Goal: Information Seeking & Learning: Learn about a topic

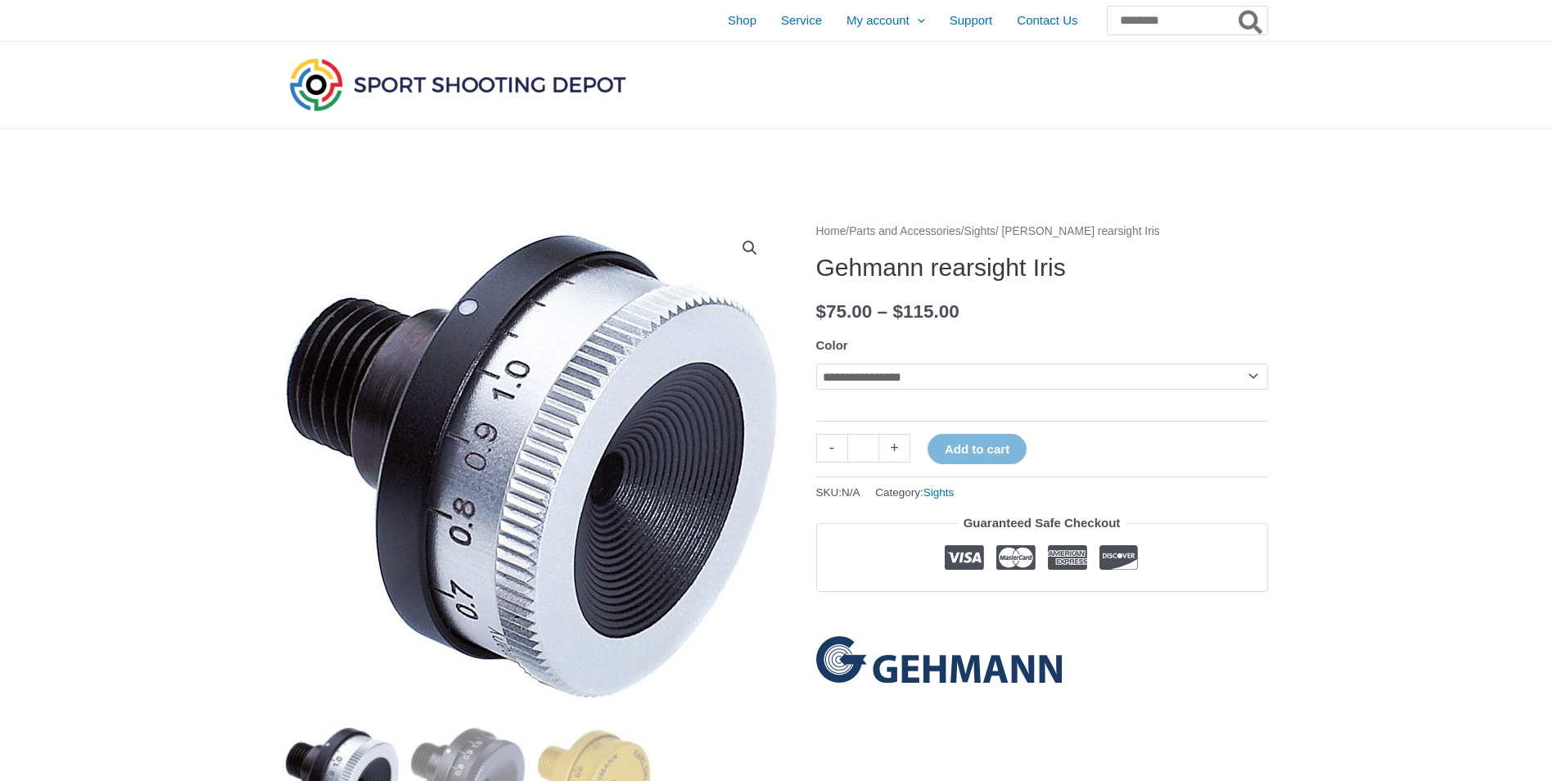
click at [1250, 379] on select "**********" at bounding box center [1042, 376] width 452 height 26
click at [1133, 16] on input "Search for:" at bounding box center [1186, 20] width 161 height 29
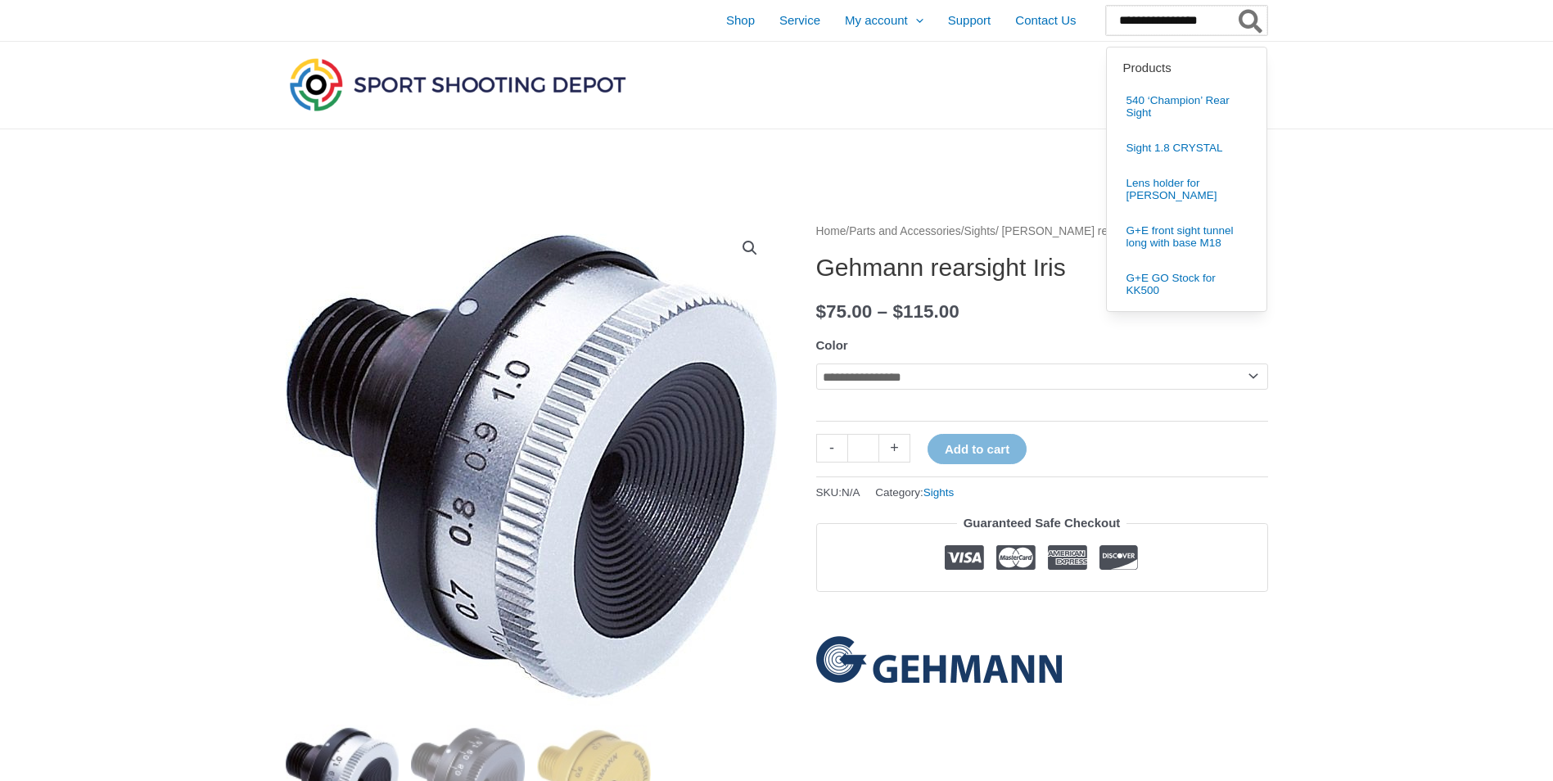
type input "**********"
click at [1243, 10] on icon "Search" at bounding box center [1250, 22] width 24 height 26
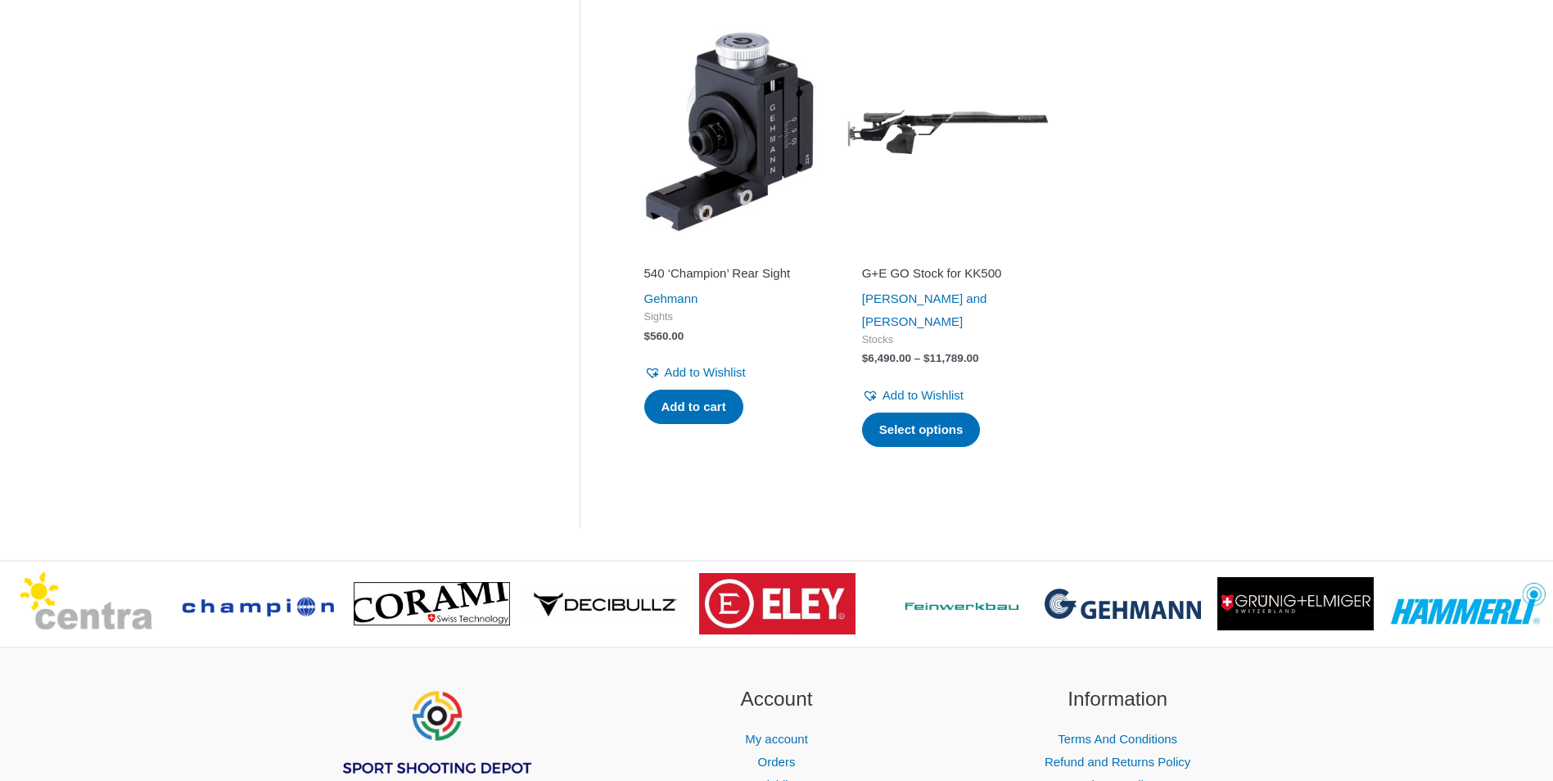
scroll to position [841, 0]
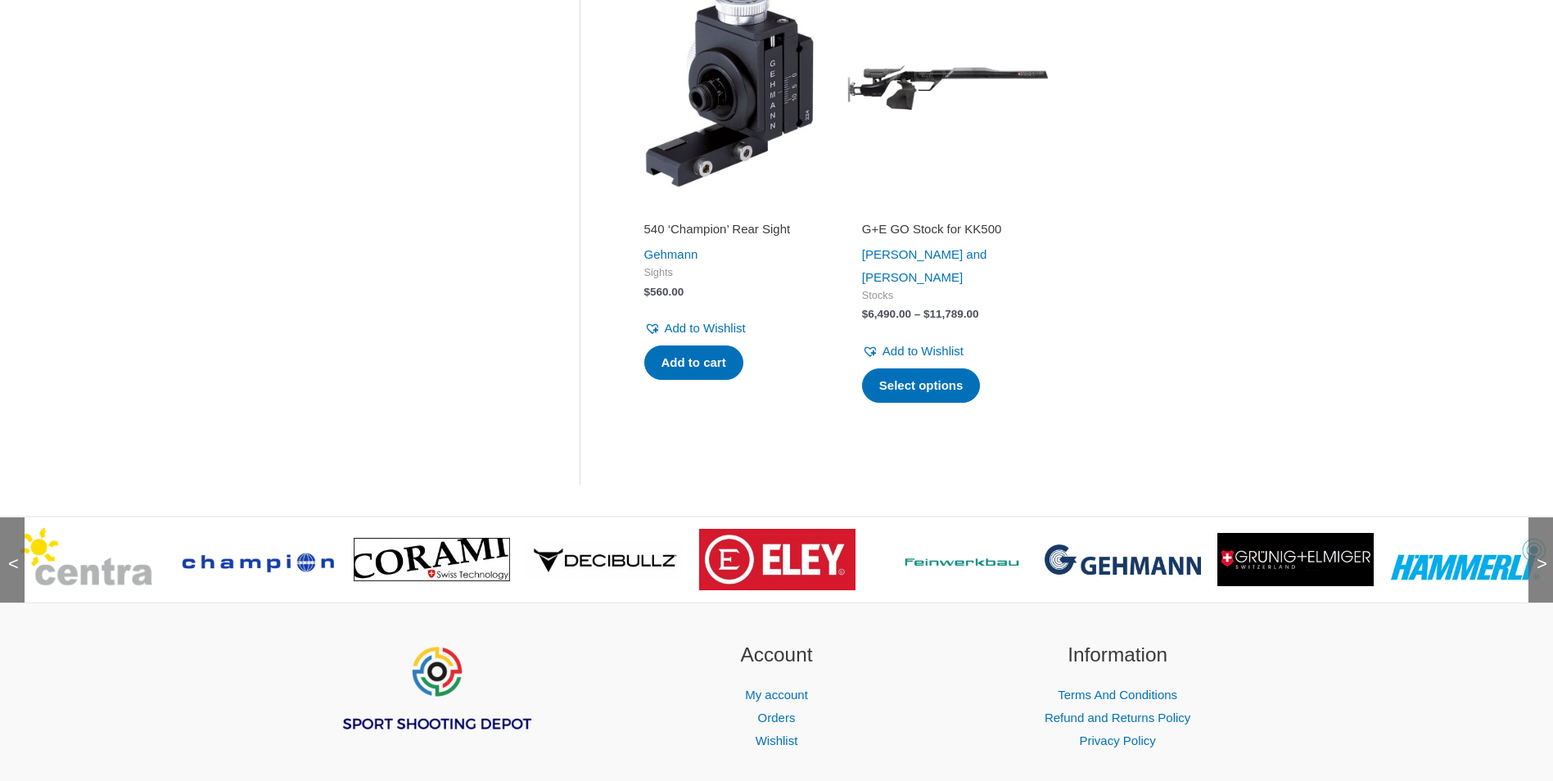
click at [1134, 544] on img at bounding box center [1122, 558] width 156 height 29
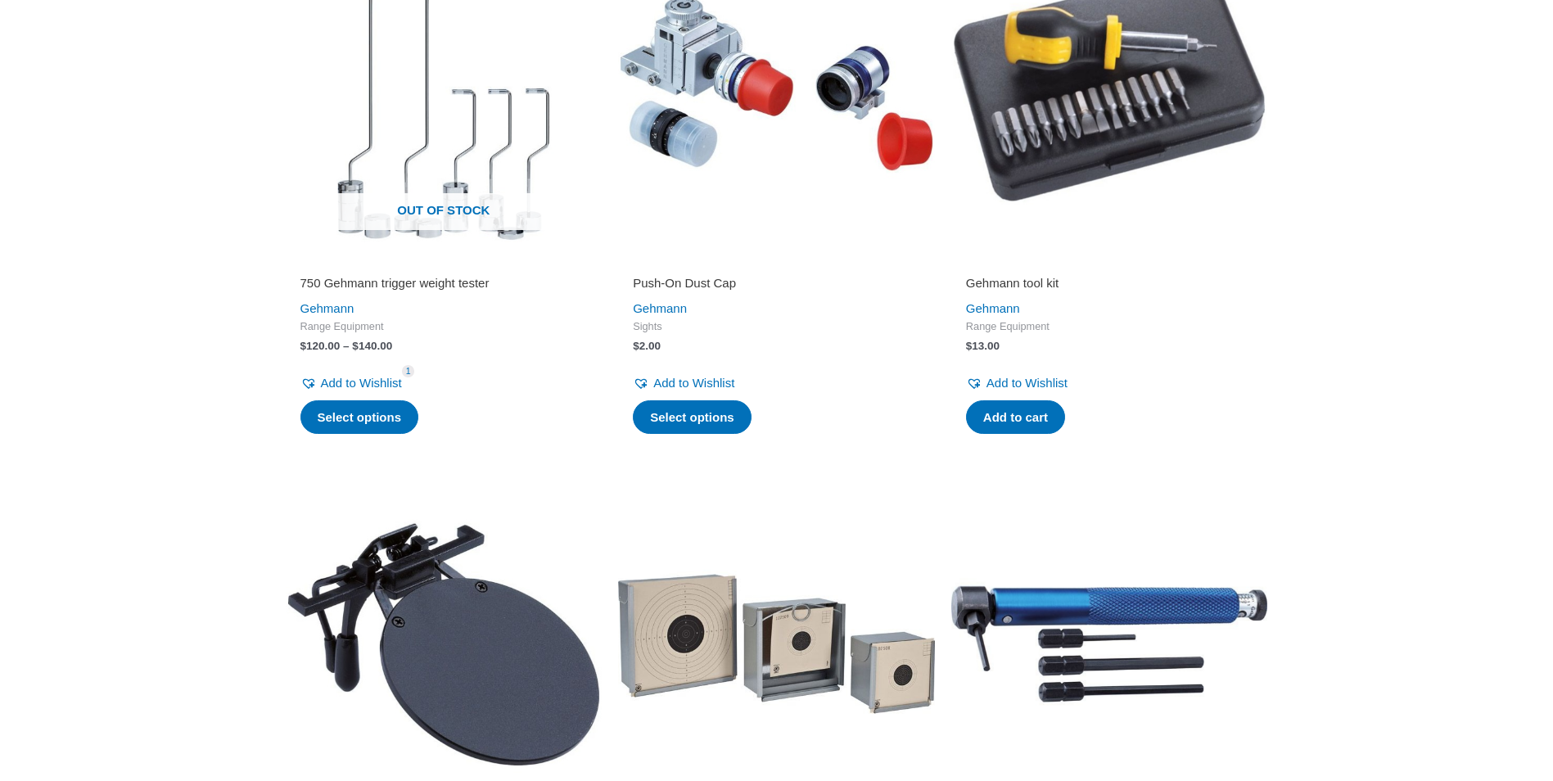
scroll to position [3413, 0]
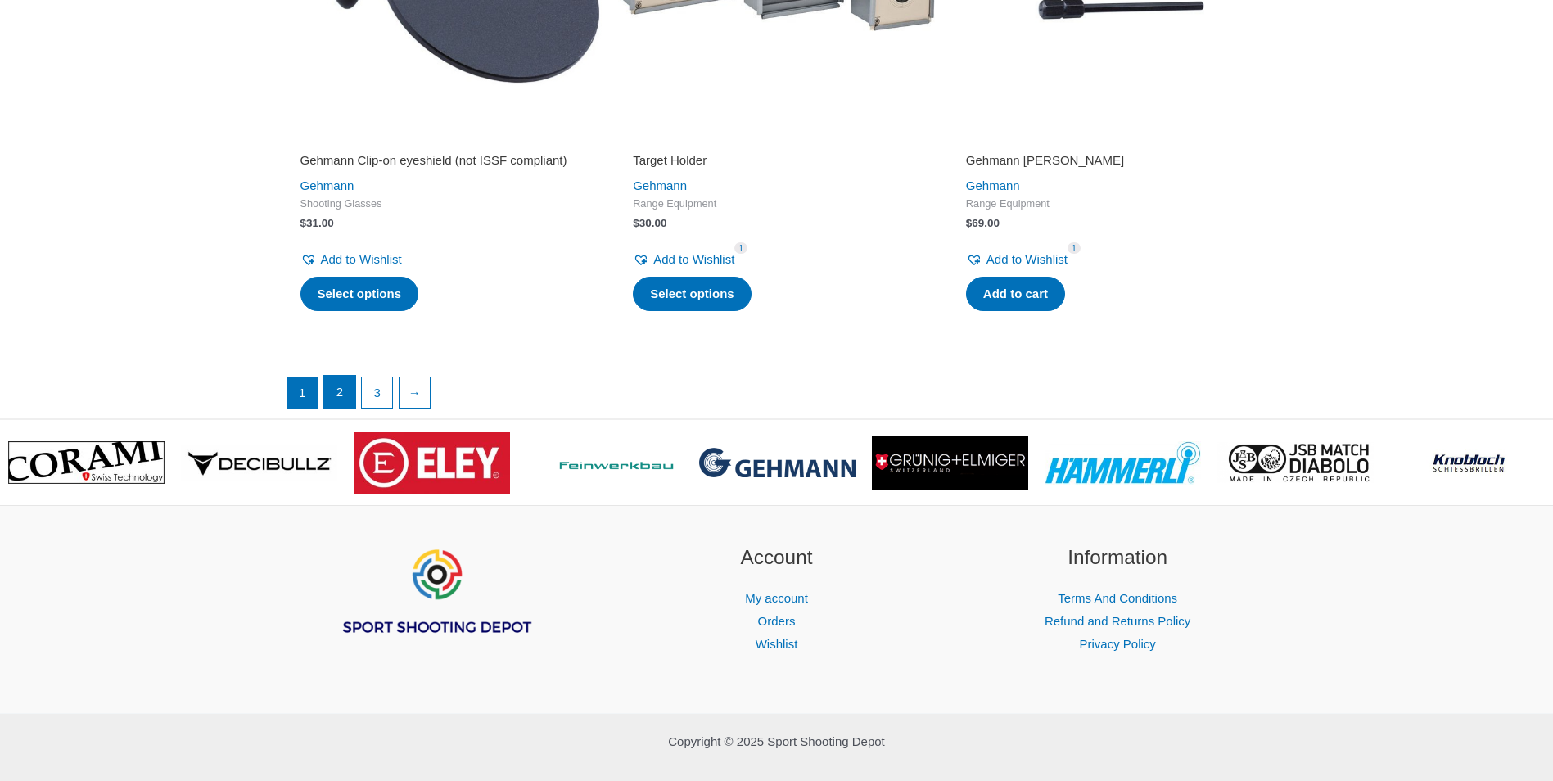
click at [338, 408] on link "2" at bounding box center [339, 392] width 31 height 33
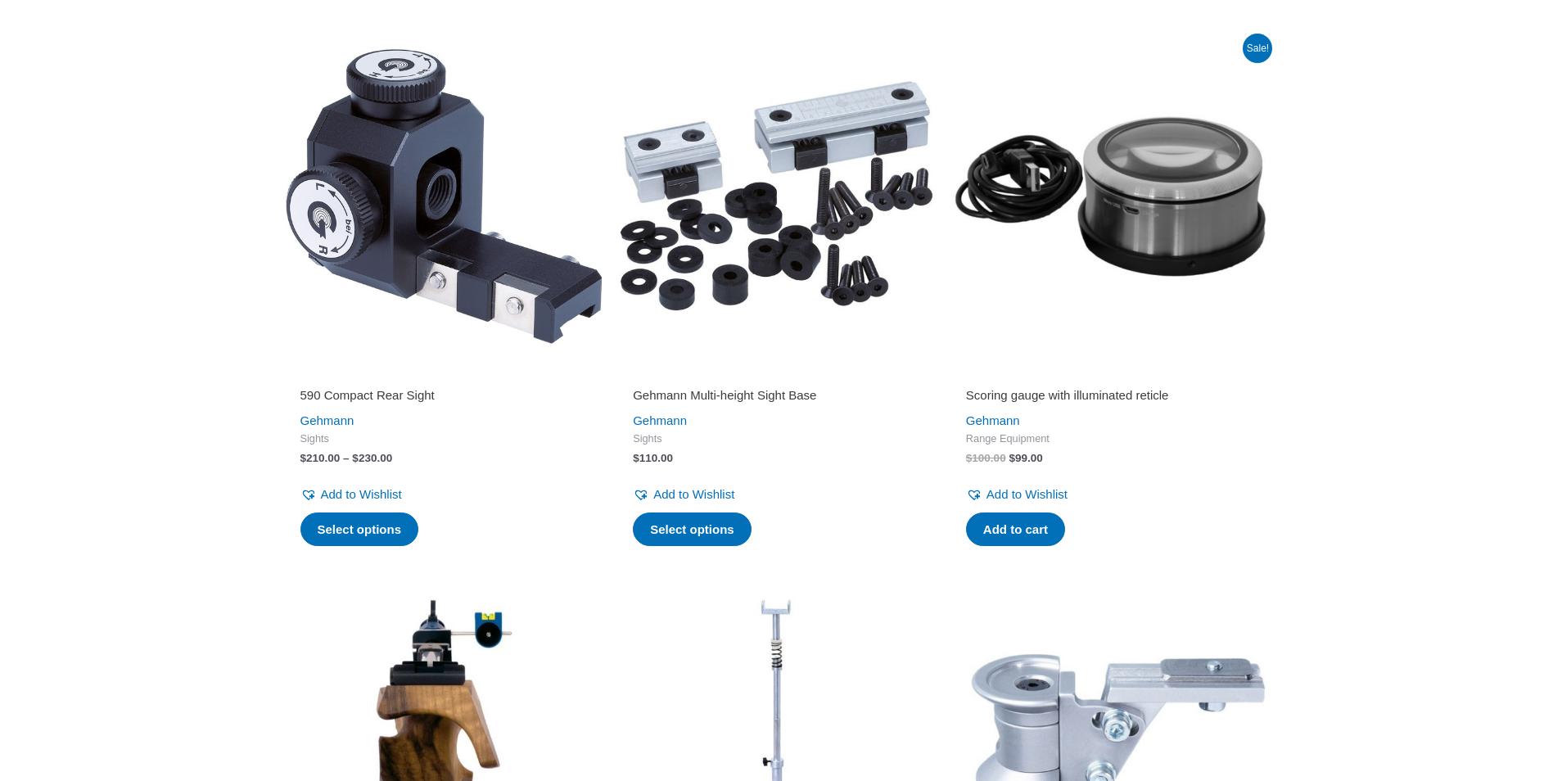
scroll to position [2730, 0]
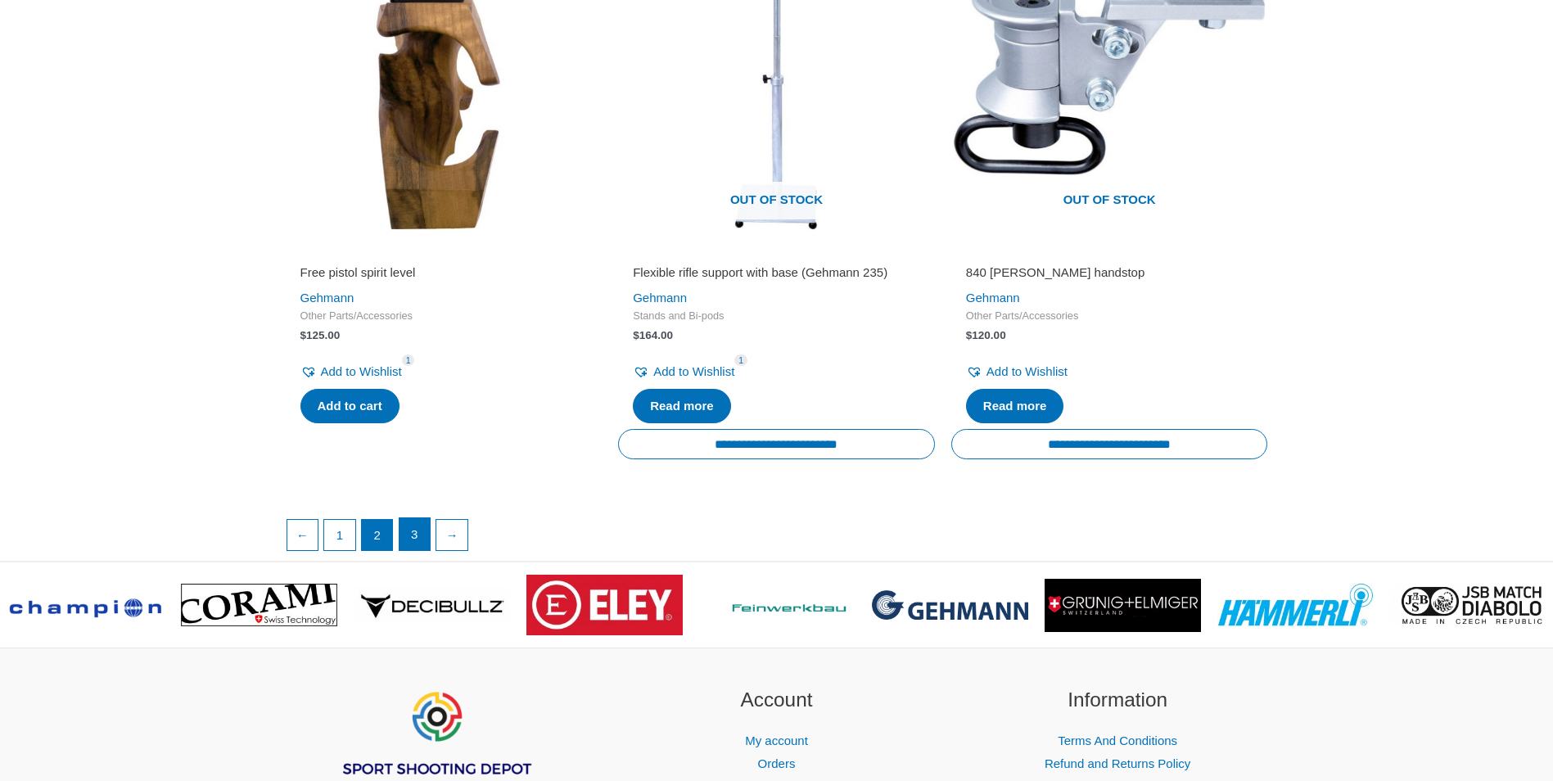
click at [412, 547] on link "3" at bounding box center [414, 534] width 31 height 33
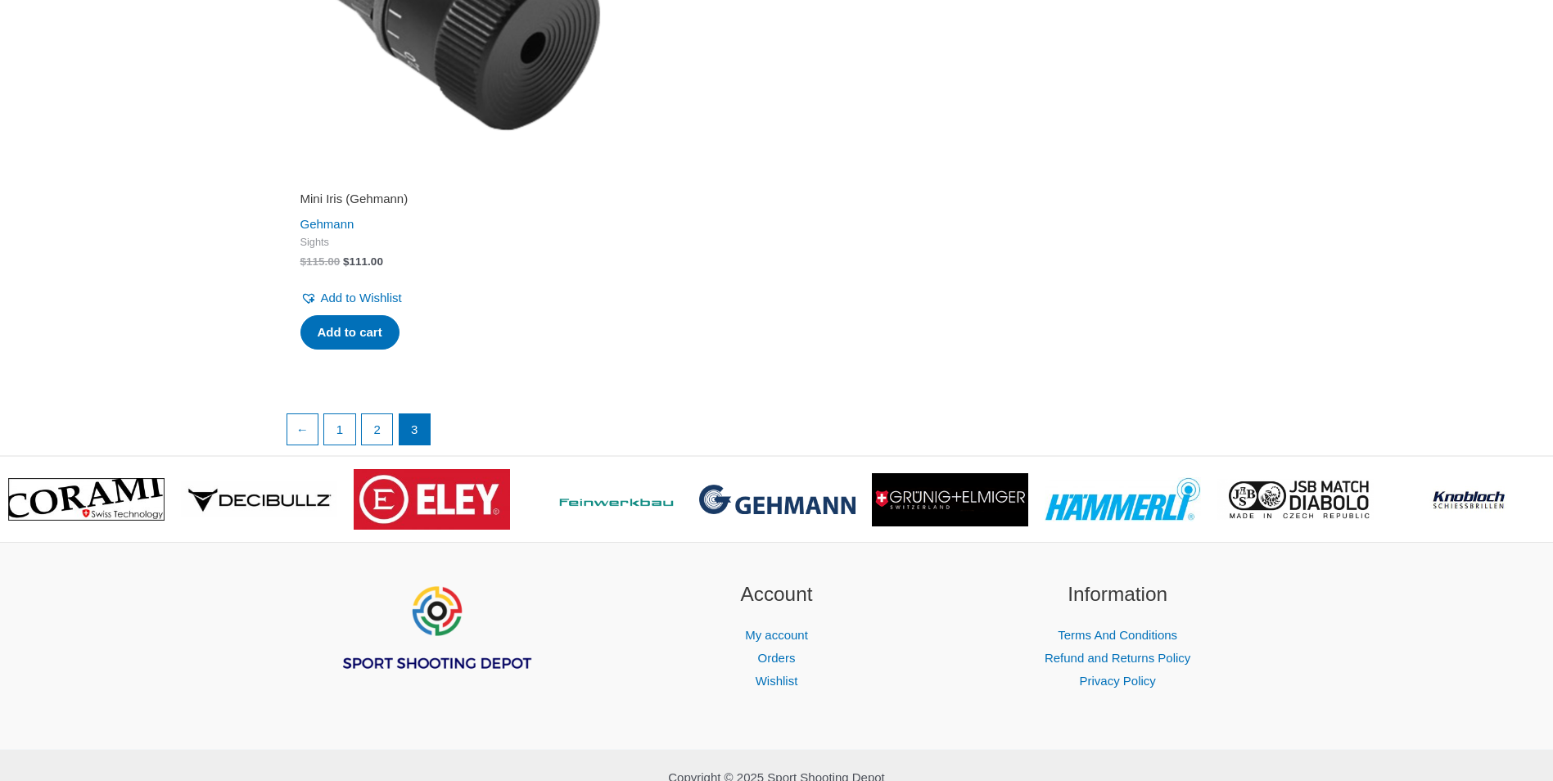
scroll to position [2928, 0]
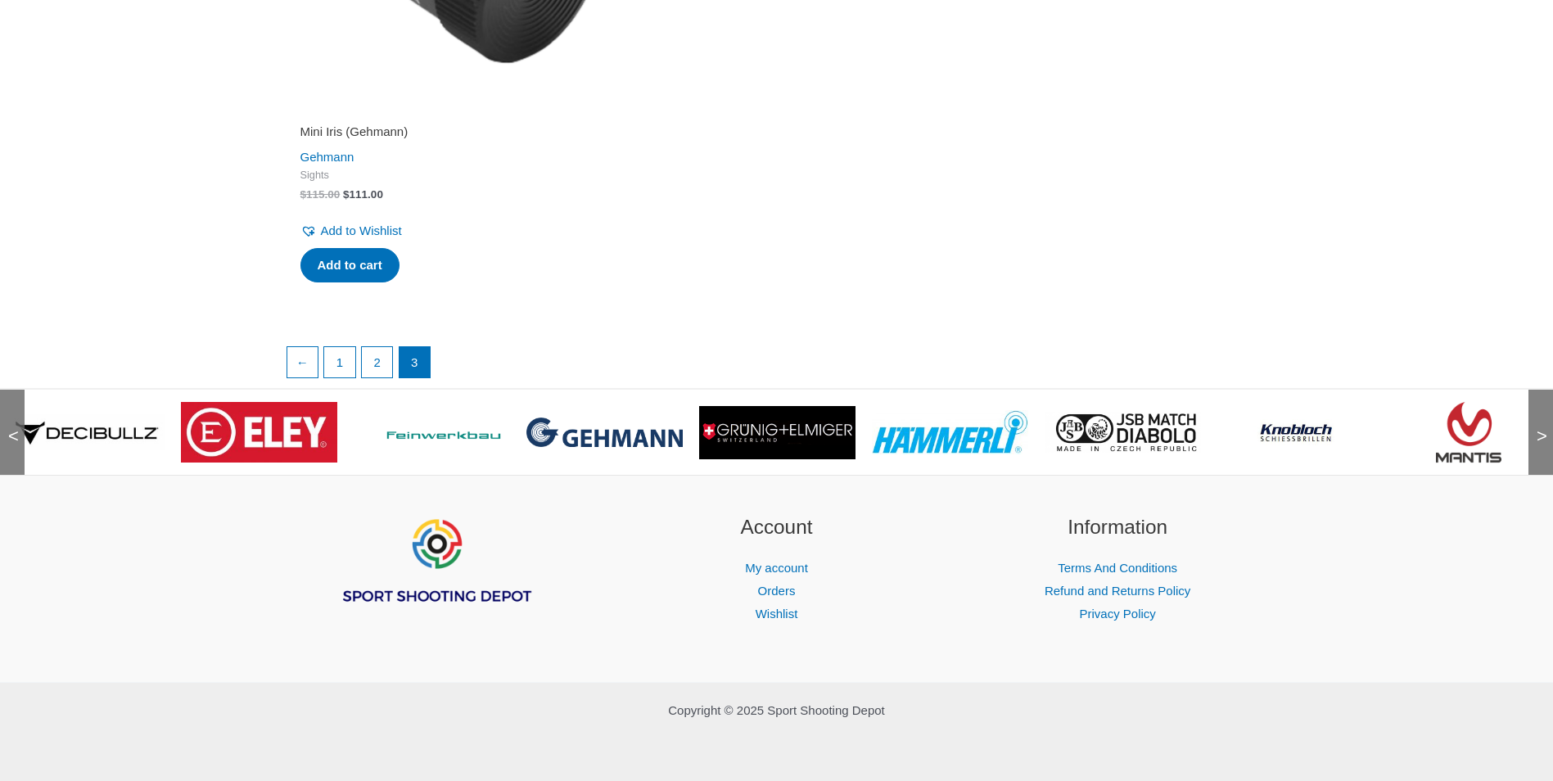
click at [778, 426] on img at bounding box center [777, 432] width 156 height 53
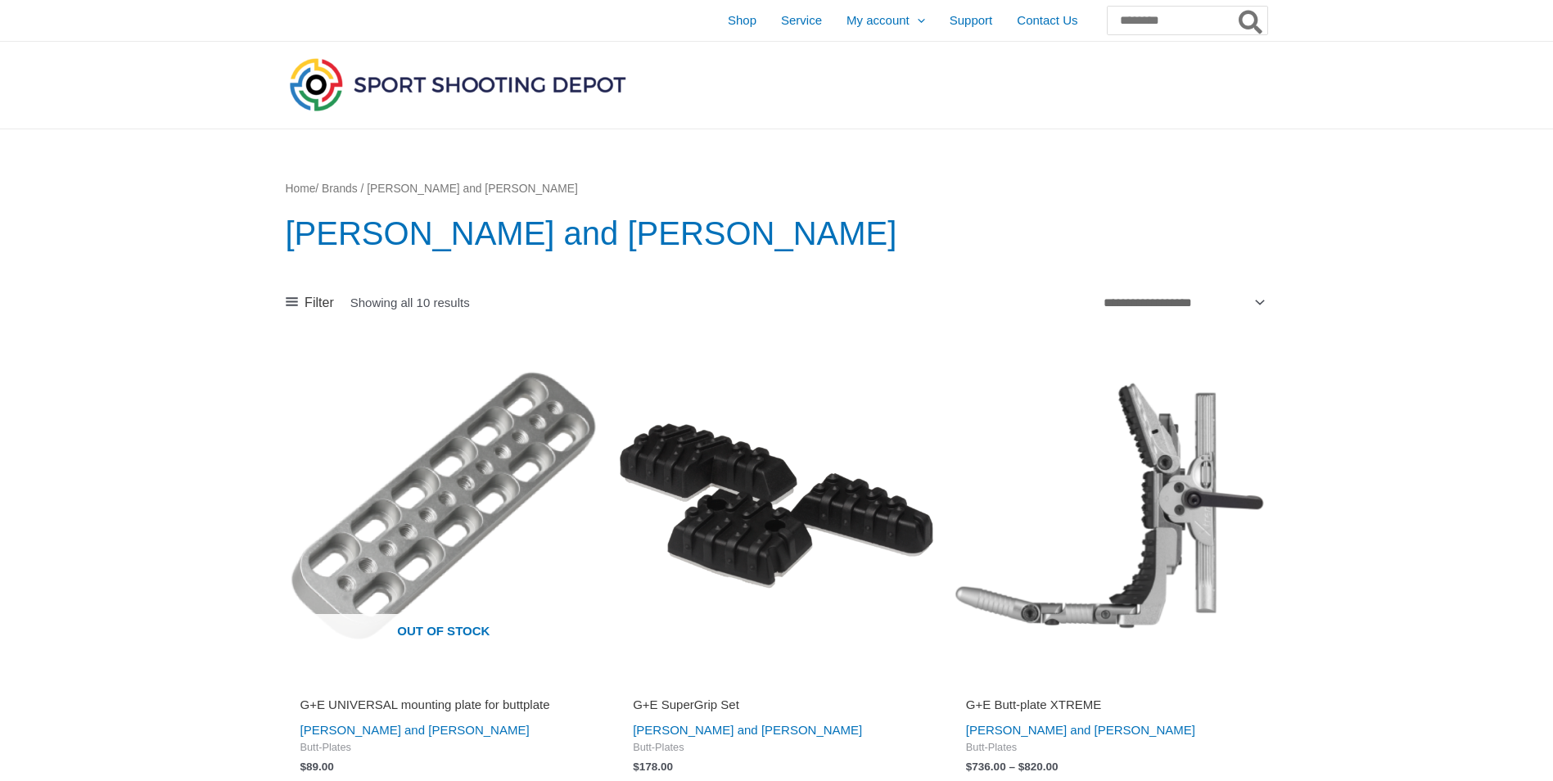
click at [548, 83] on img at bounding box center [458, 84] width 344 height 61
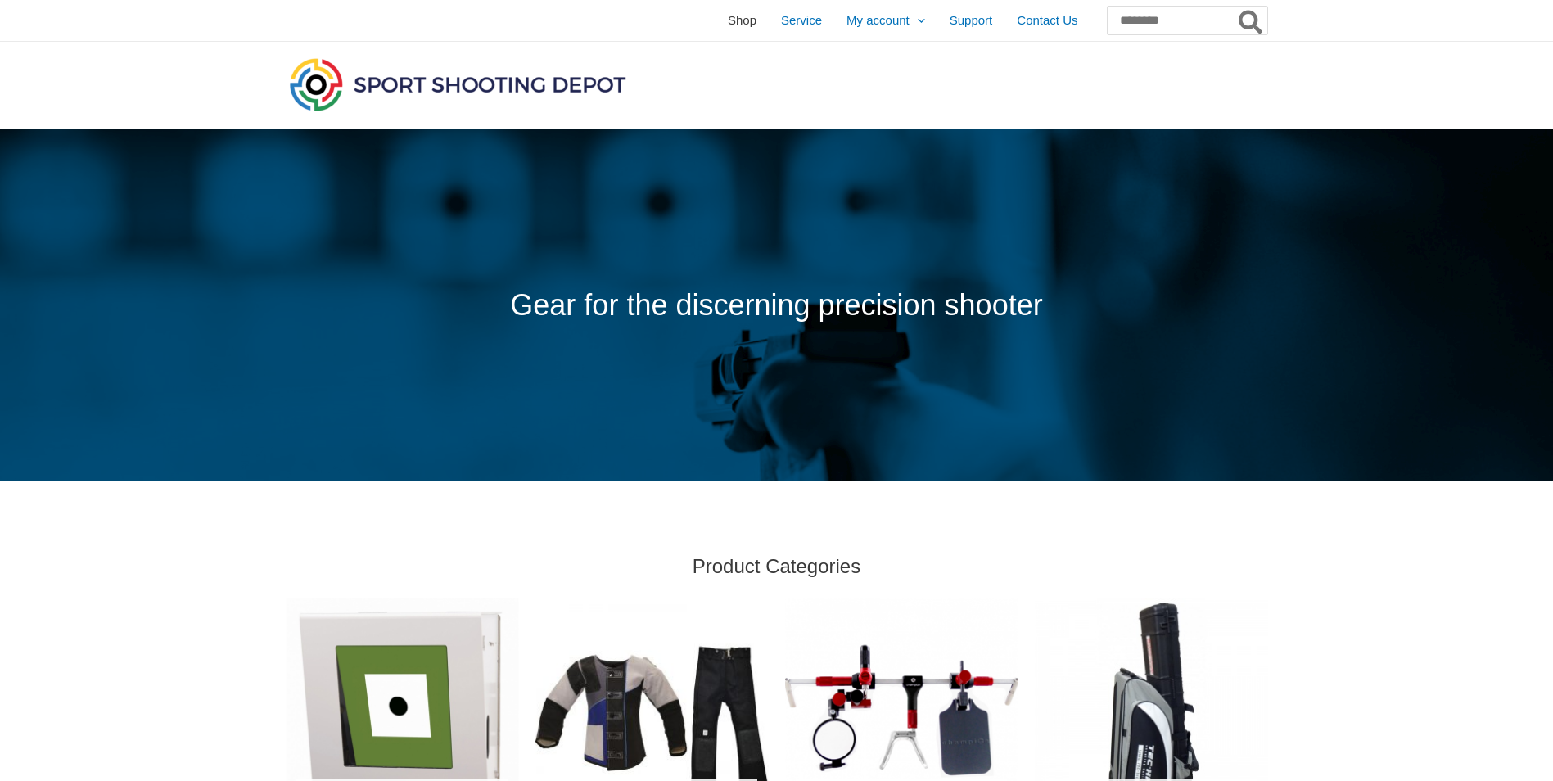
click at [728, 19] on span "Shop" at bounding box center [742, 20] width 29 height 41
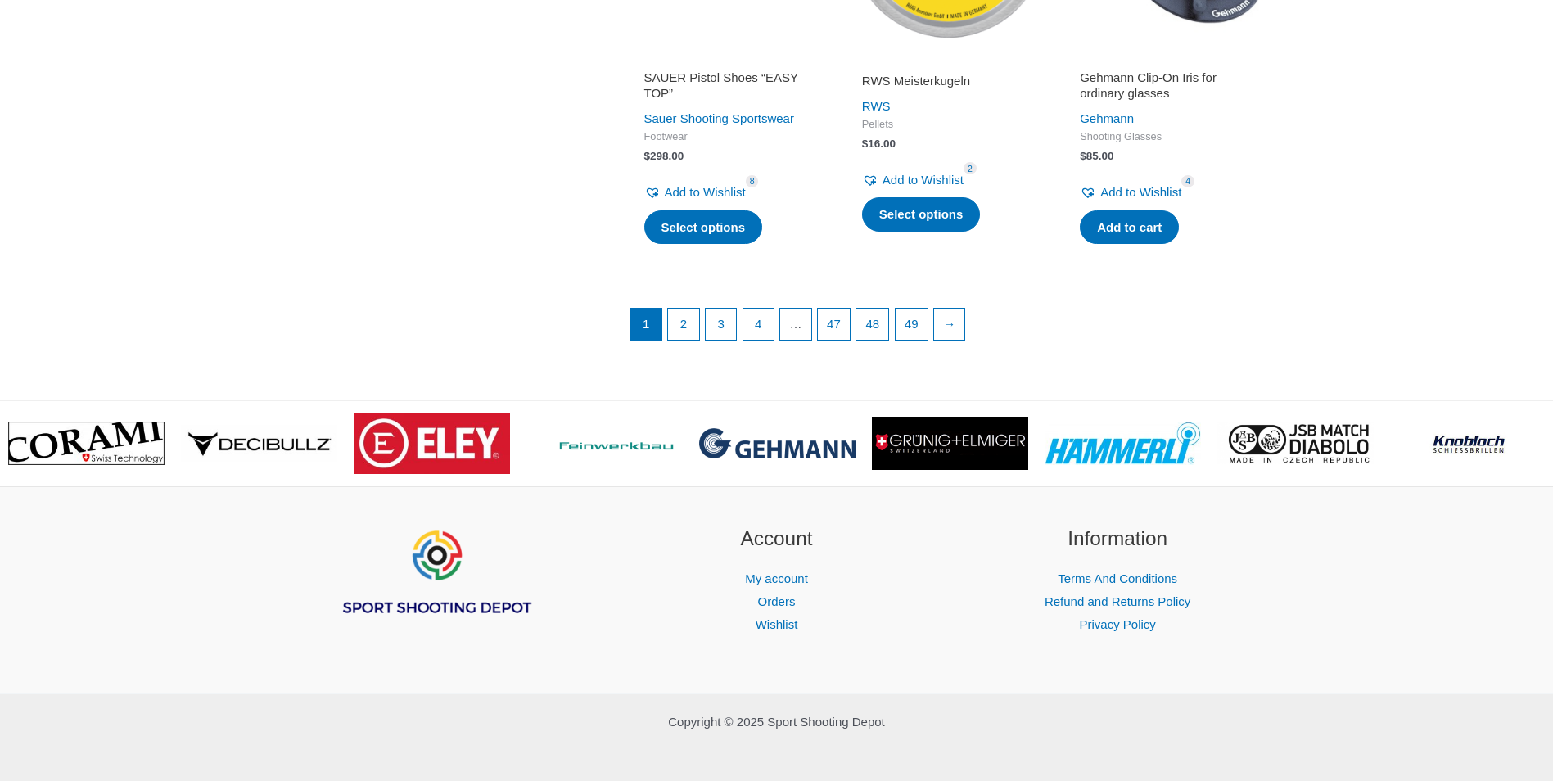
scroll to position [2342, 0]
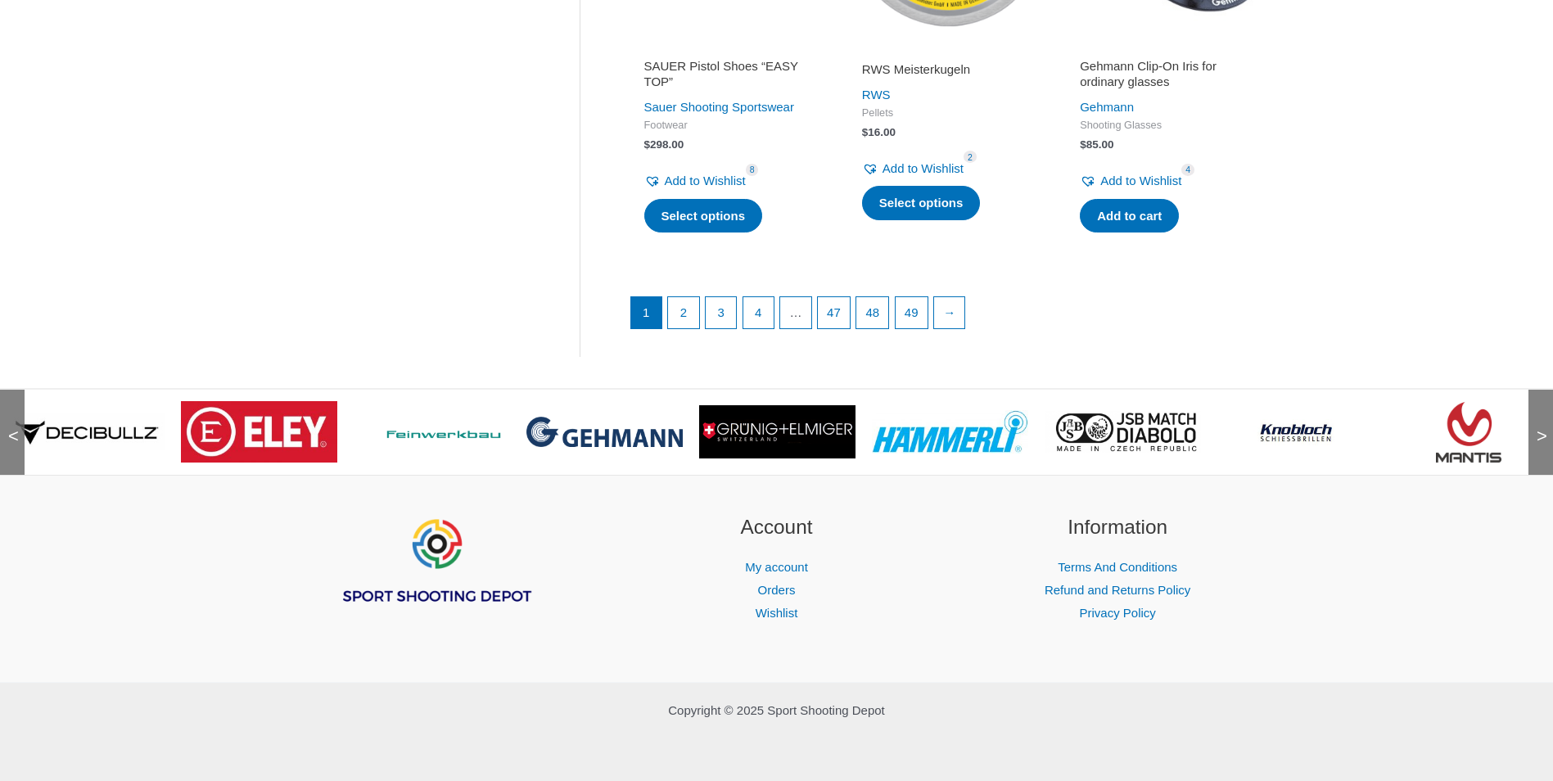
click at [620, 434] on img at bounding box center [604, 431] width 156 height 29
